Goal: Information Seeking & Learning: Learn about a topic

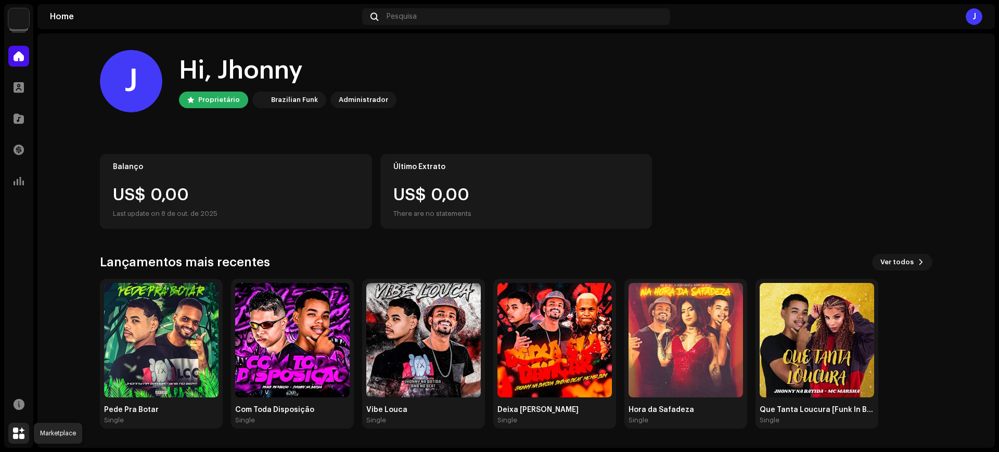
click at [21, 429] on span at bounding box center [18, 433] width 11 height 8
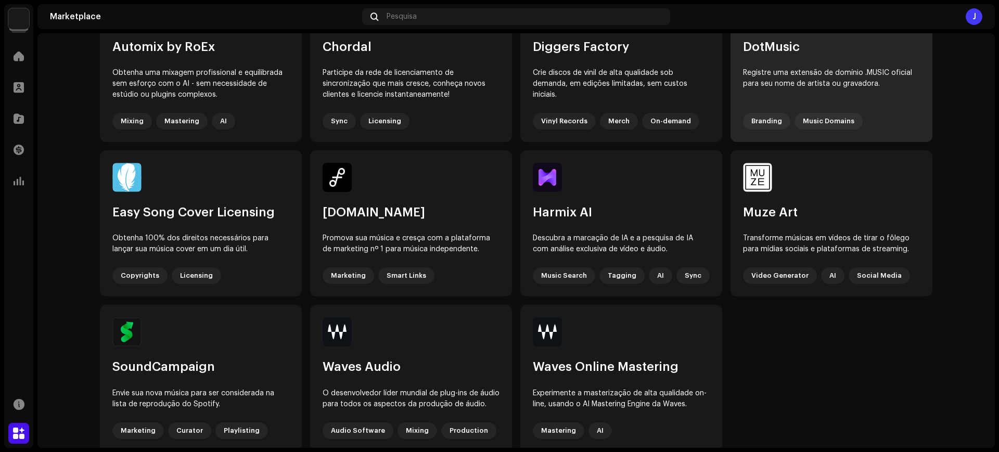
scroll to position [134, 0]
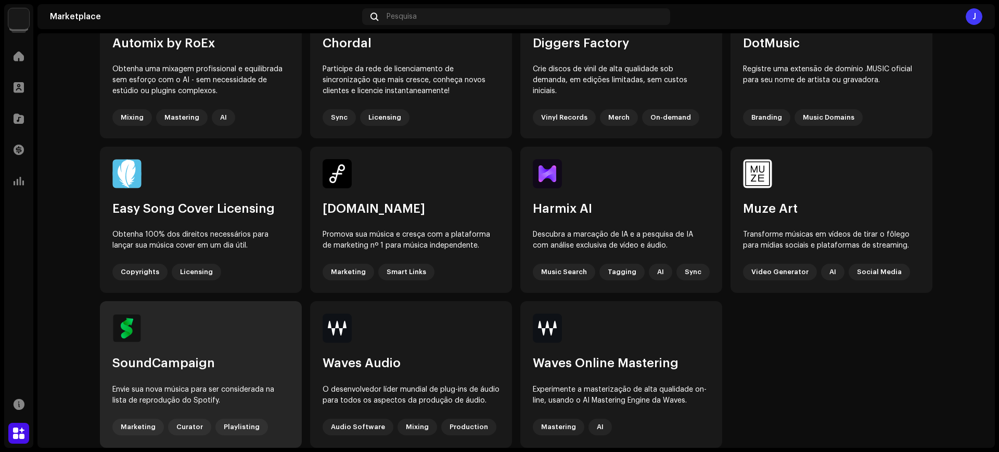
click at [142, 370] on div "SoundCampaign" at bounding box center [200, 363] width 177 height 16
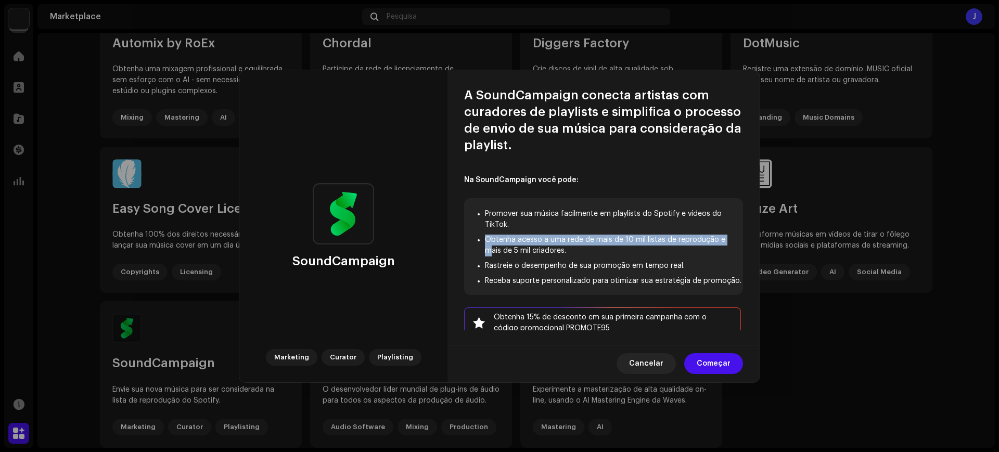
drag, startPoint x: 483, startPoint y: 237, endPoint x: 727, endPoint y: 242, distance: 244.0
click at [727, 242] on ul "Promover sua música facilmente em playlists do Spotify e vídeos do TikTok. Obte…" at bounding box center [603, 248] width 279 height 78
click at [498, 252] on li "Obtenha acesso a uma rede de mais de 10 mil listas de reprodução e mais de 5 mi…" at bounding box center [614, 246] width 258 height 22
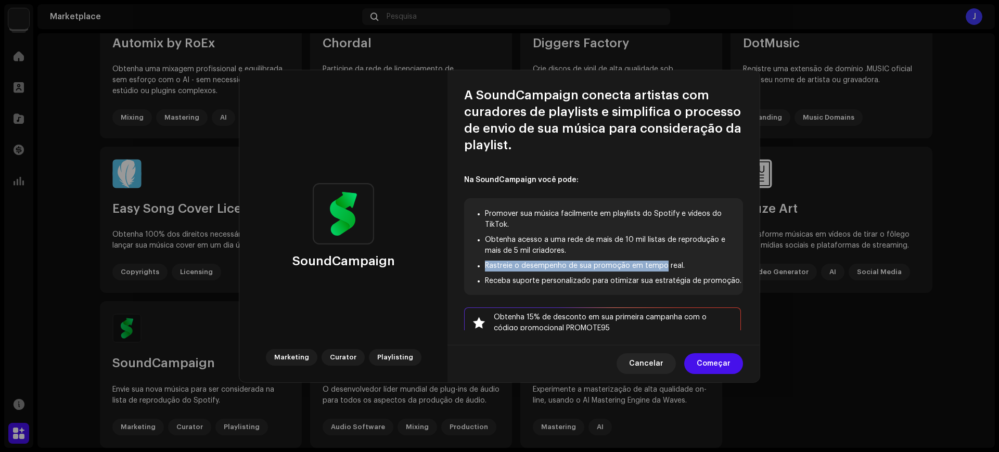
drag, startPoint x: 481, startPoint y: 265, endPoint x: 663, endPoint y: 257, distance: 182.2
click at [663, 257] on ul "Promover sua música facilmente em playlists do Spotify e vídeos do TikTok. Obte…" at bounding box center [603, 248] width 279 height 78
click at [668, 255] on li "Obtenha acesso a uma rede de mais de 10 mil listas de reprodução e mais de 5 mi…" at bounding box center [614, 246] width 258 height 22
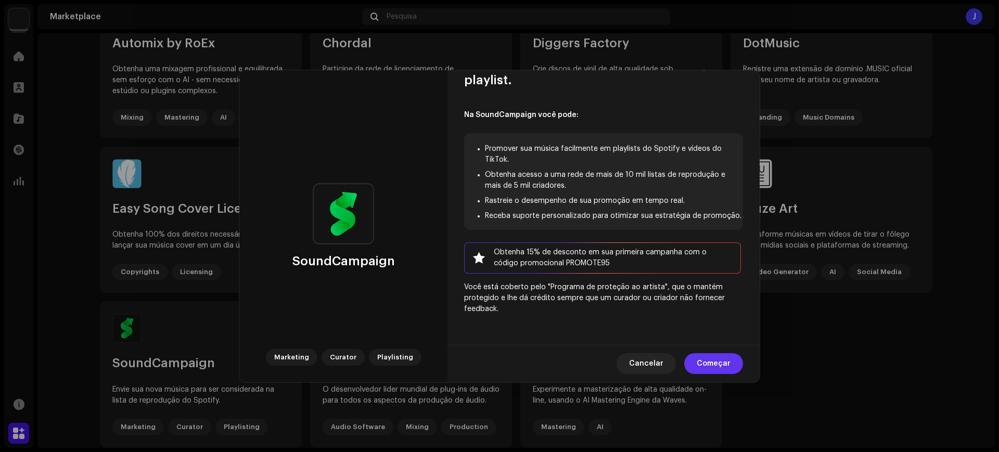
click at [719, 360] on span "Começar" at bounding box center [713, 363] width 34 height 21
click at [656, 361] on span "Cancelar" at bounding box center [646, 363] width 34 height 21
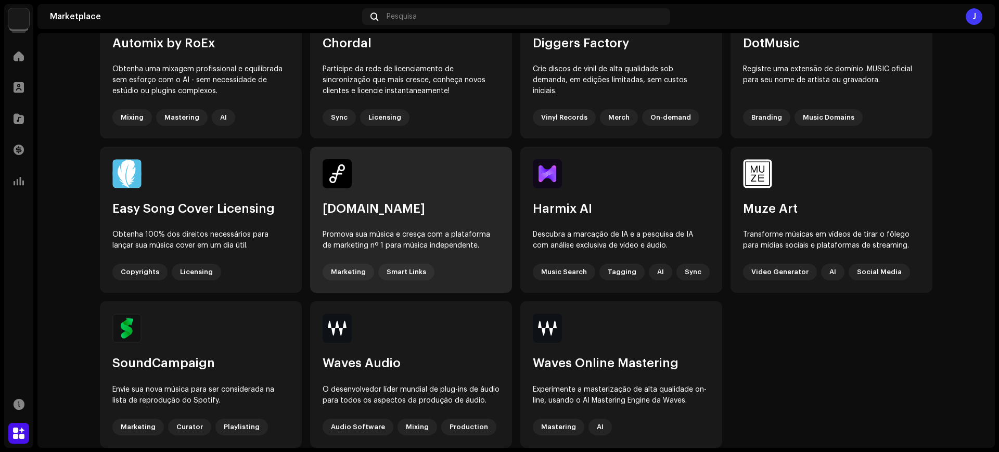
click at [444, 246] on div "Promova sua música e cresça com a plataforma de marketing nº 1 para música inde…" at bounding box center [410, 240] width 177 height 22
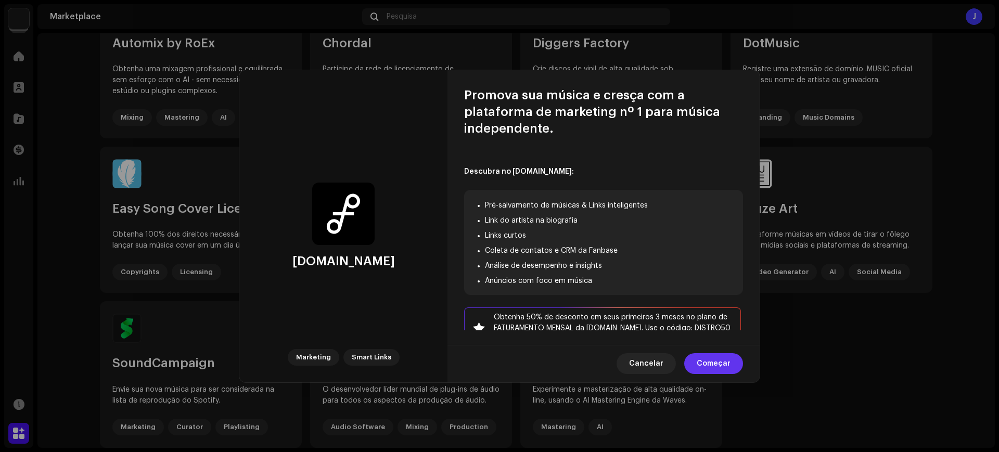
click at [724, 360] on span "Começar" at bounding box center [713, 363] width 34 height 21
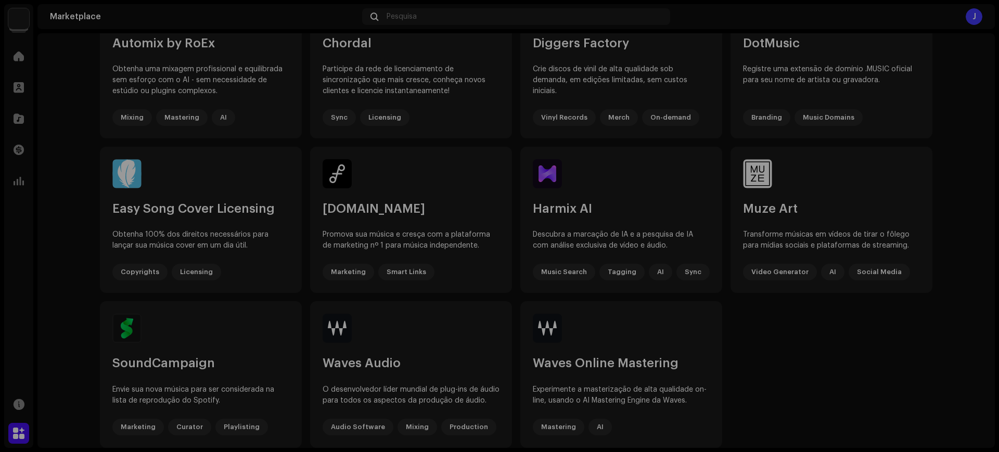
click at [184, 138] on div "[DOMAIN_NAME] Marketing Smart Links Promova sua música e cresça com a plataform…" at bounding box center [499, 226] width 999 height 452
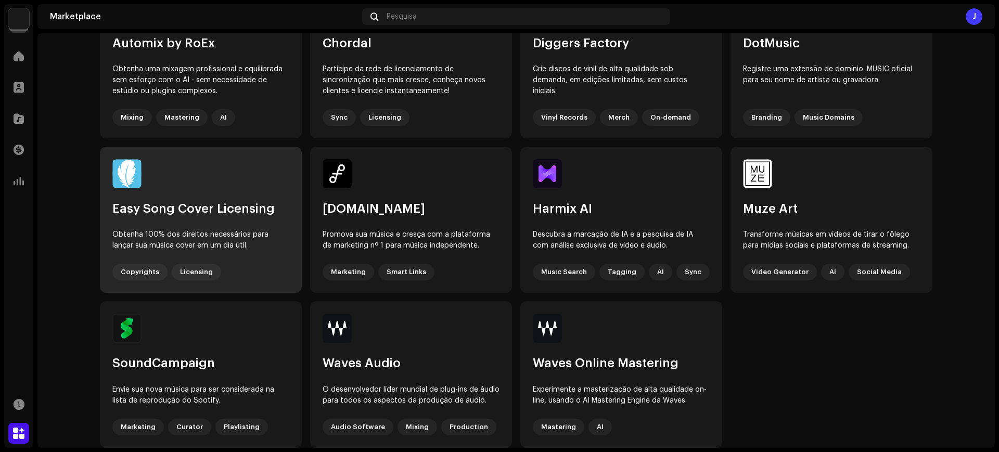
click at [121, 203] on div "Easy Song Cover Licensing" at bounding box center [200, 209] width 177 height 16
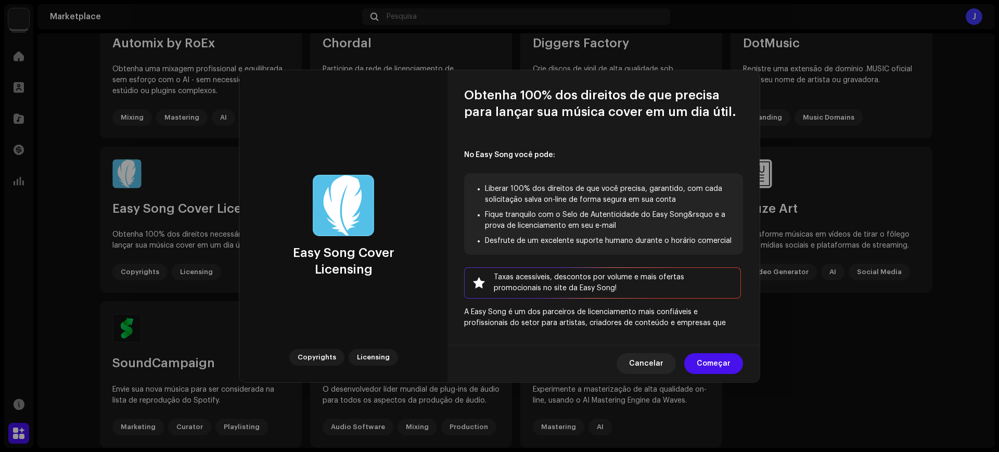
click at [250, 97] on div "Easy Song Cover Licensing Copyrights Licensing" at bounding box center [343, 226] width 208 height 312
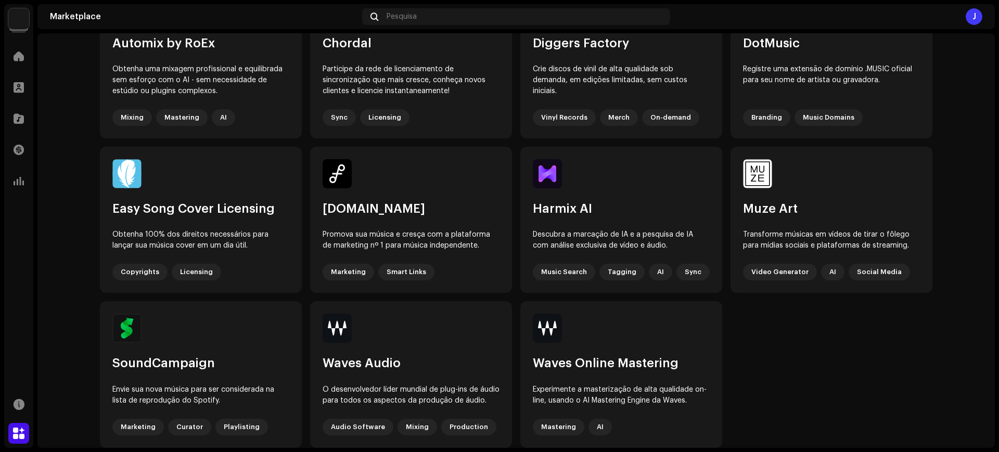
click at [180, 129] on div "Easy Song Cover Licensing Copyrights Licensing Obtenha 100% dos direitos de que…" at bounding box center [499, 226] width 999 height 452
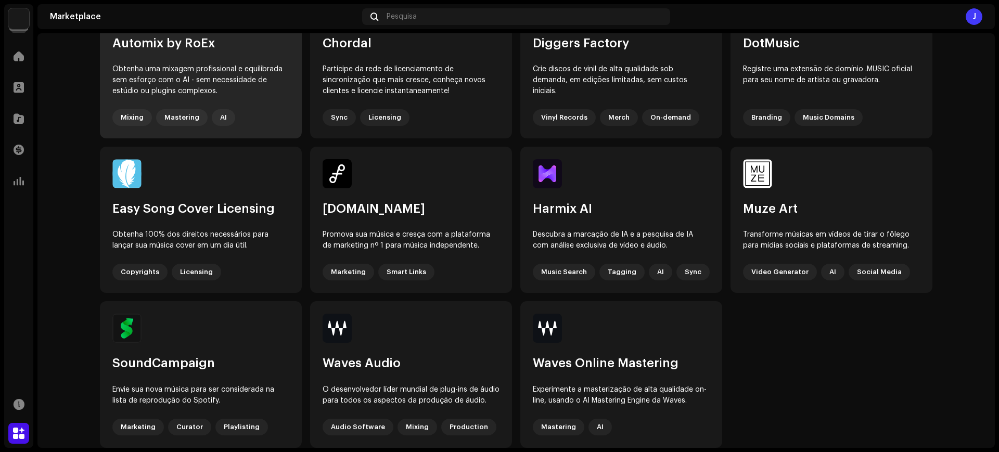
scroll to position [69, 0]
